Goal: Task Accomplishment & Management: Complete application form

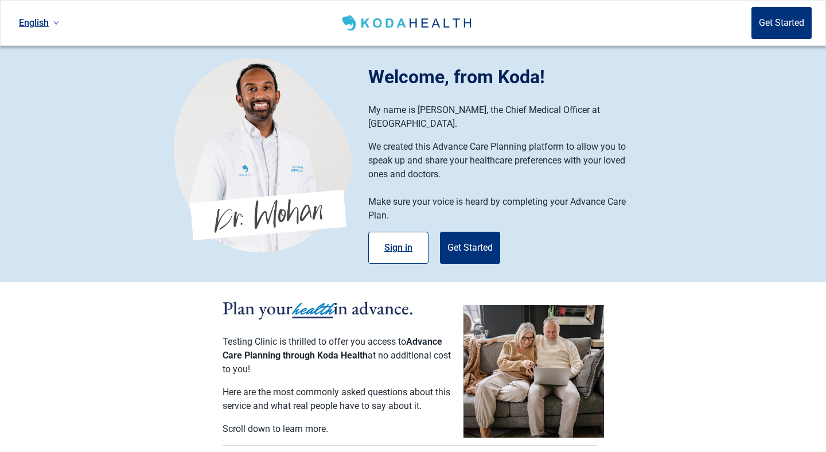
click at [403, 238] on button "Sign in" at bounding box center [398, 248] width 60 height 32
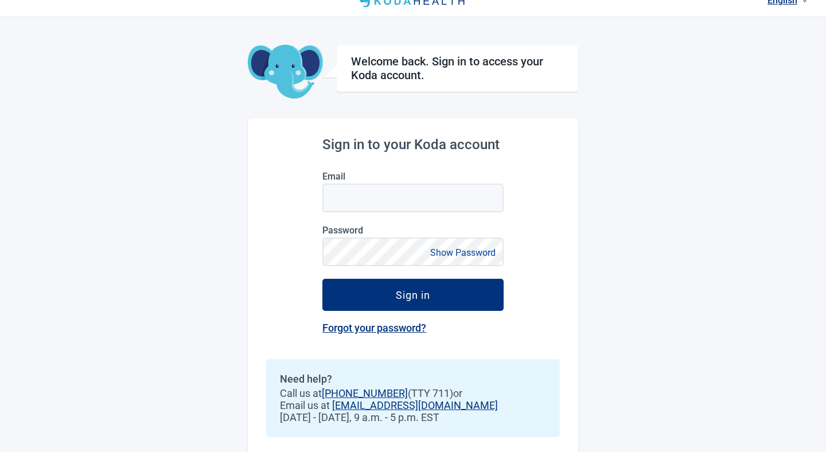
scroll to position [16, 0]
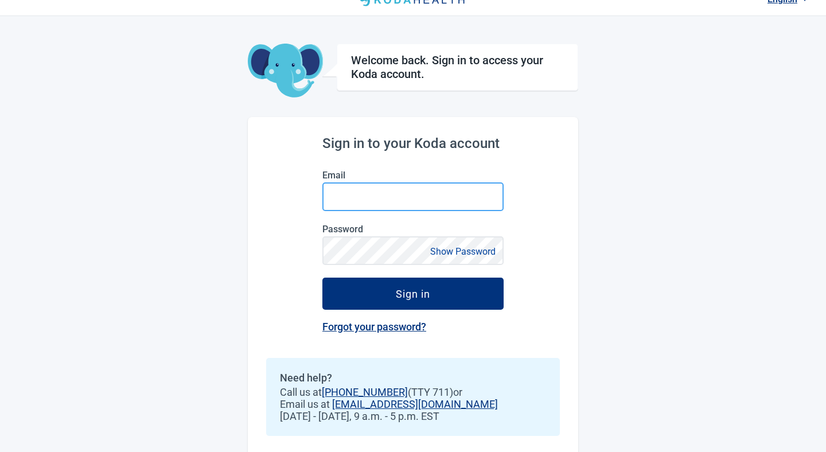
click at [420, 205] on input "Email" at bounding box center [412, 196] width 181 height 29
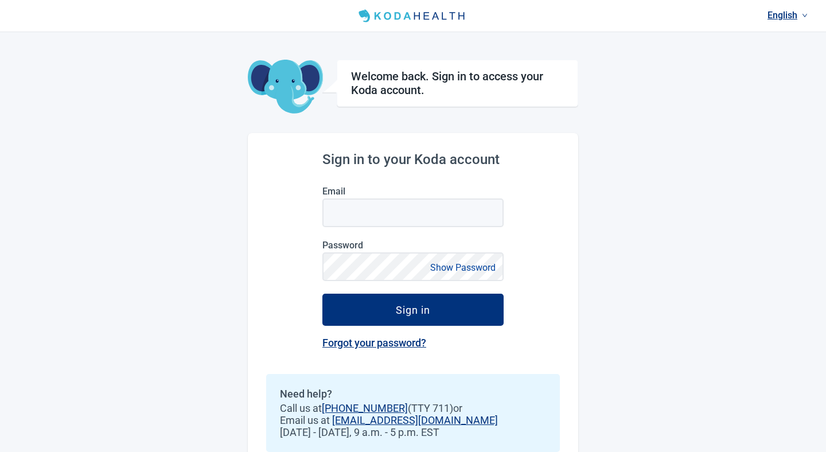
click at [76, 126] on div "English Welcome back. Sign in to access your Koda account. Sign in to your Koda…" at bounding box center [413, 240] width 826 height 480
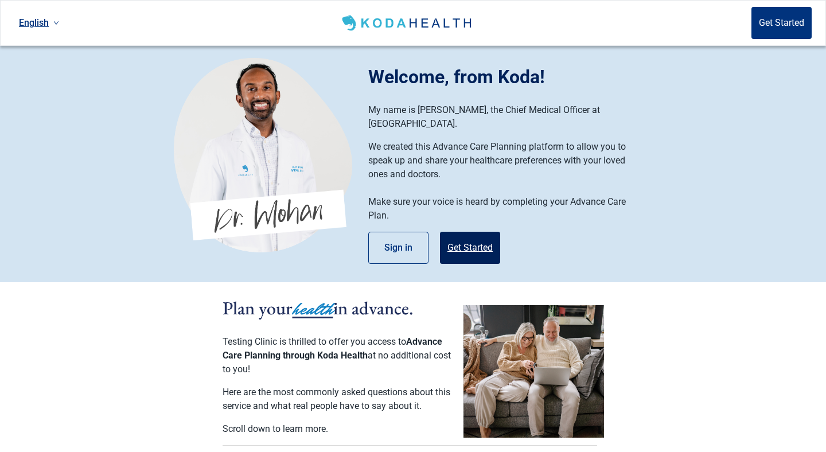
click at [464, 236] on button "Get Started" at bounding box center [470, 248] width 60 height 32
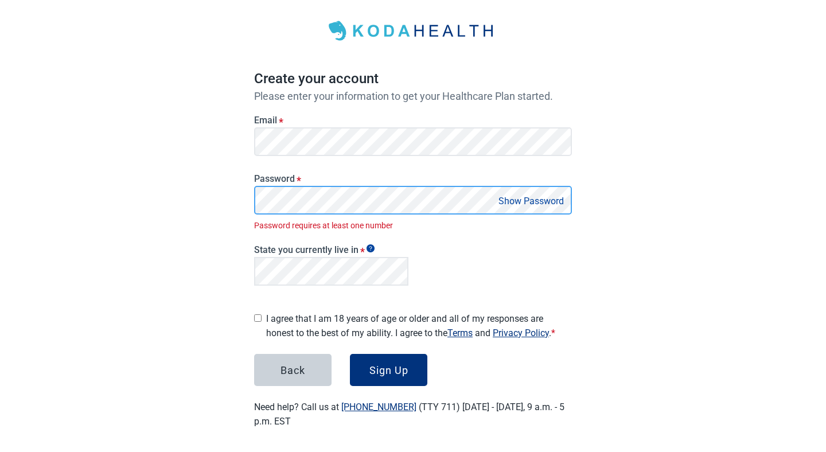
scroll to position [40, 0]
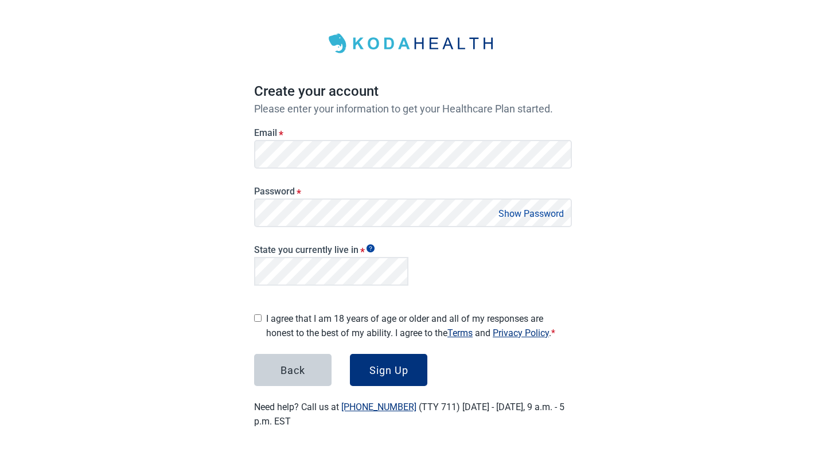
click at [523, 218] on button "Show Password" at bounding box center [531, 213] width 72 height 15
click at [437, 274] on div "State you currently live in *" at bounding box center [413, 263] width 327 height 63
click at [425, 254] on div "State you currently live in *" at bounding box center [413, 263] width 327 height 63
click at [473, 274] on div "State you currently live in *" at bounding box center [413, 263] width 327 height 63
click at [394, 364] on div "Sign Up" at bounding box center [388, 369] width 39 height 11
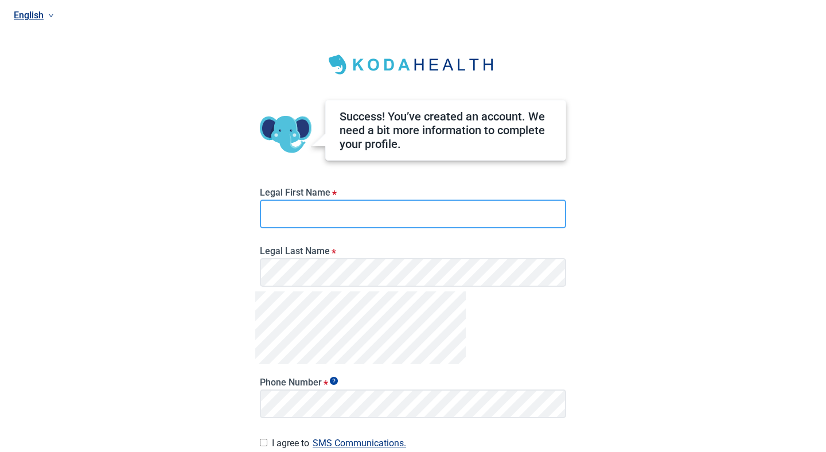
click at [372, 225] on input "Legal First Name *" at bounding box center [413, 214] width 306 height 29
type input "**********"
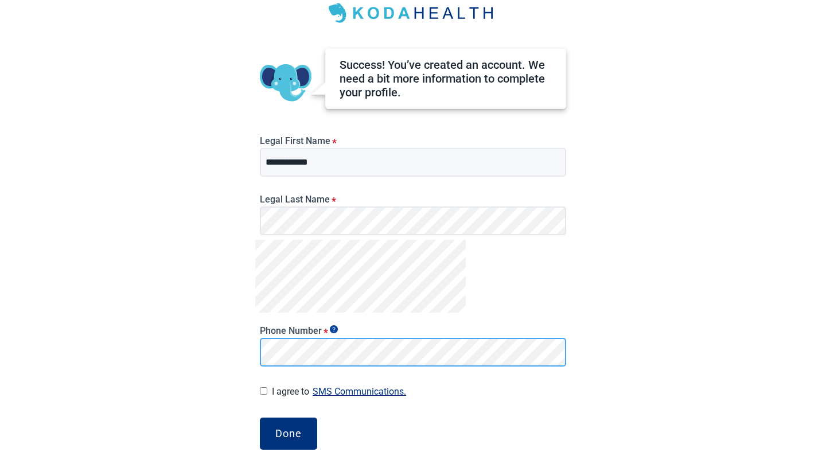
scroll to position [106, 0]
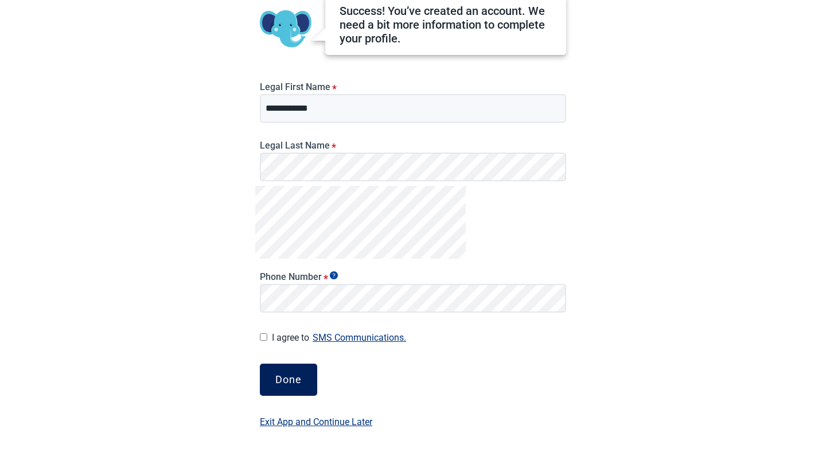
click at [293, 380] on div "Done" at bounding box center [288, 379] width 26 height 11
